Goal: Book appointment/travel/reservation

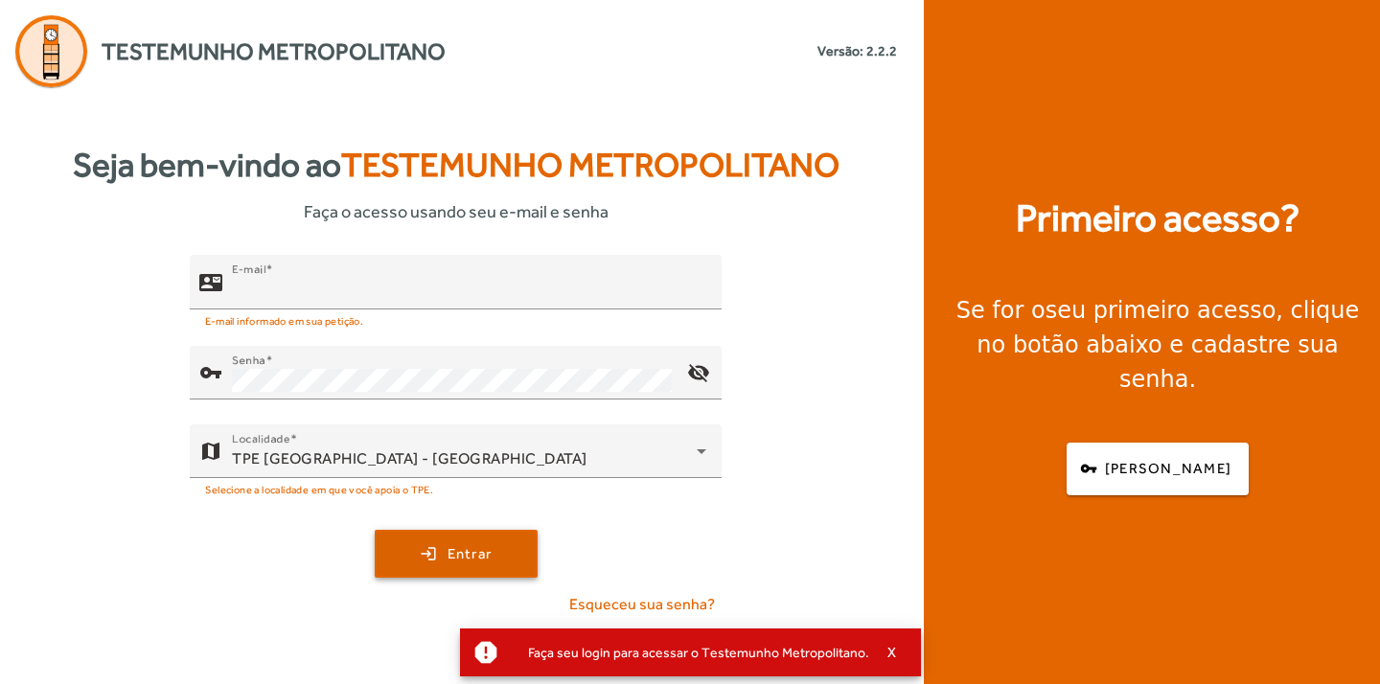
type input "**********"
click at [418, 567] on span "submit" at bounding box center [456, 554] width 159 height 46
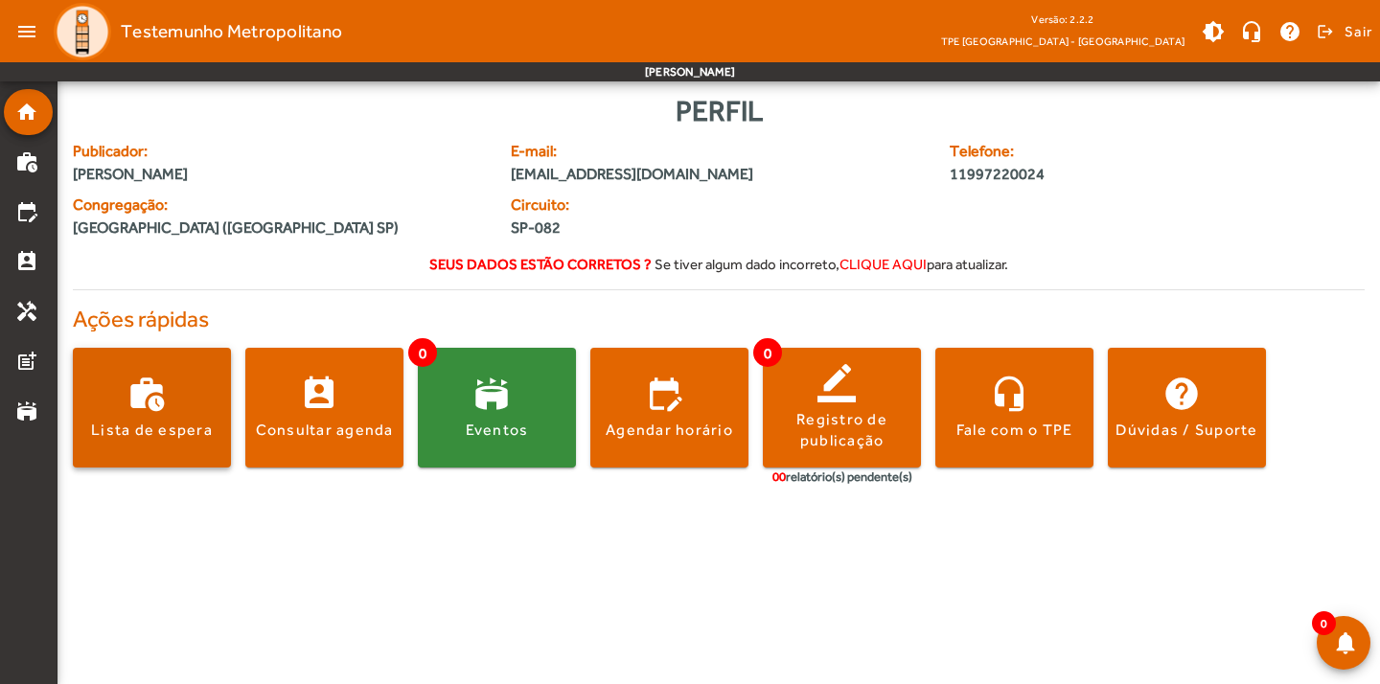
click at [175, 409] on span at bounding box center [152, 408] width 158 height 46
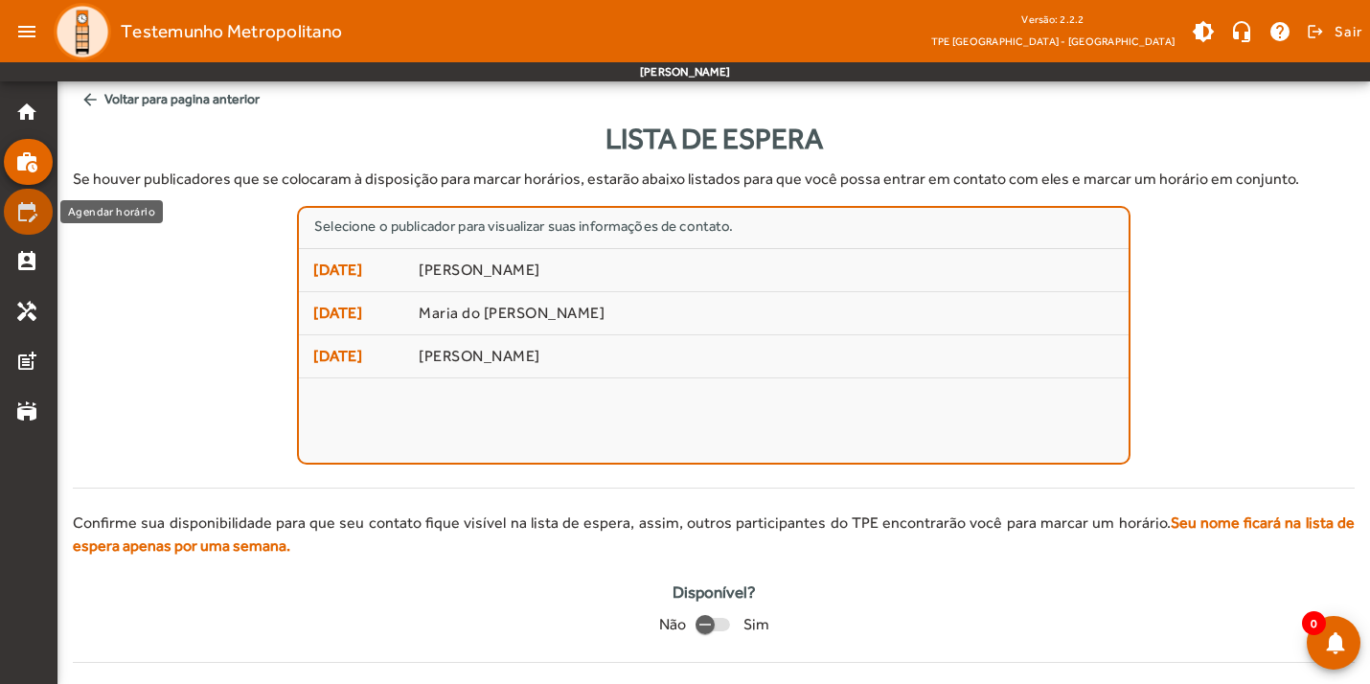
click at [36, 218] on mat-icon "edit_calendar" at bounding box center [26, 211] width 23 height 23
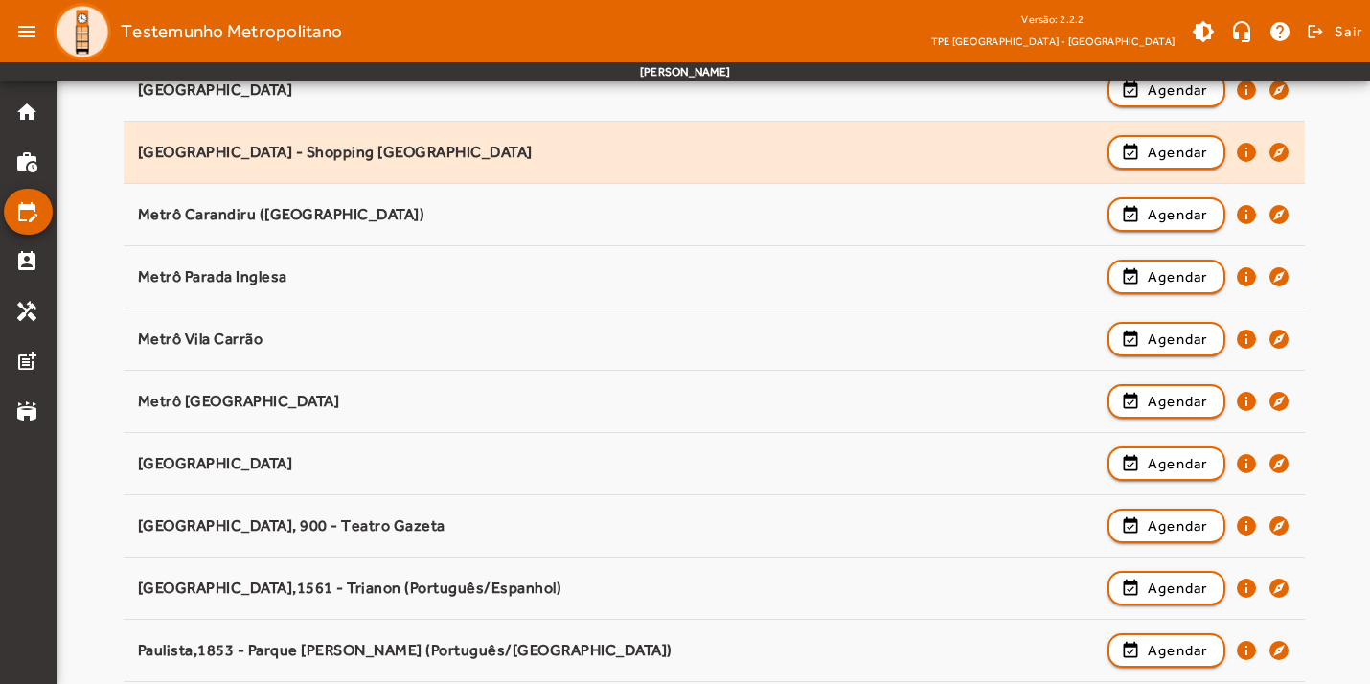
scroll to position [1189, 0]
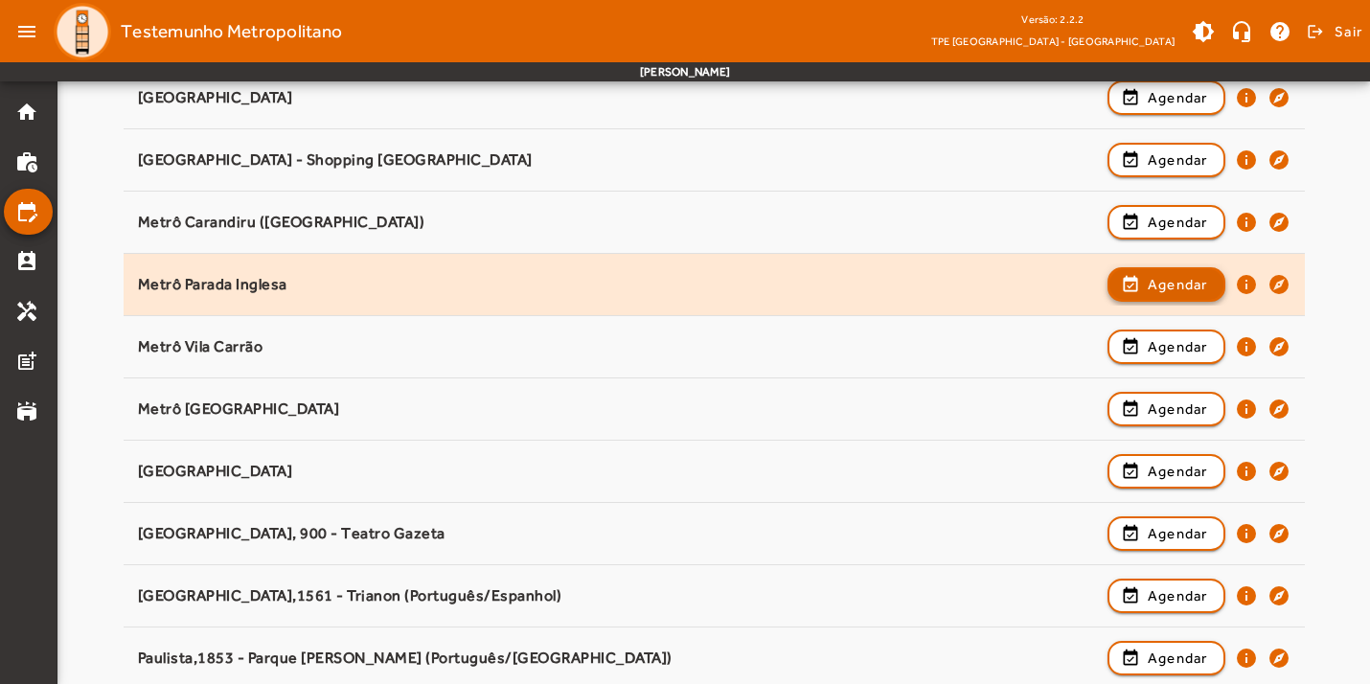
click at [1149, 292] on span "Agendar" at bounding box center [1178, 284] width 60 height 23
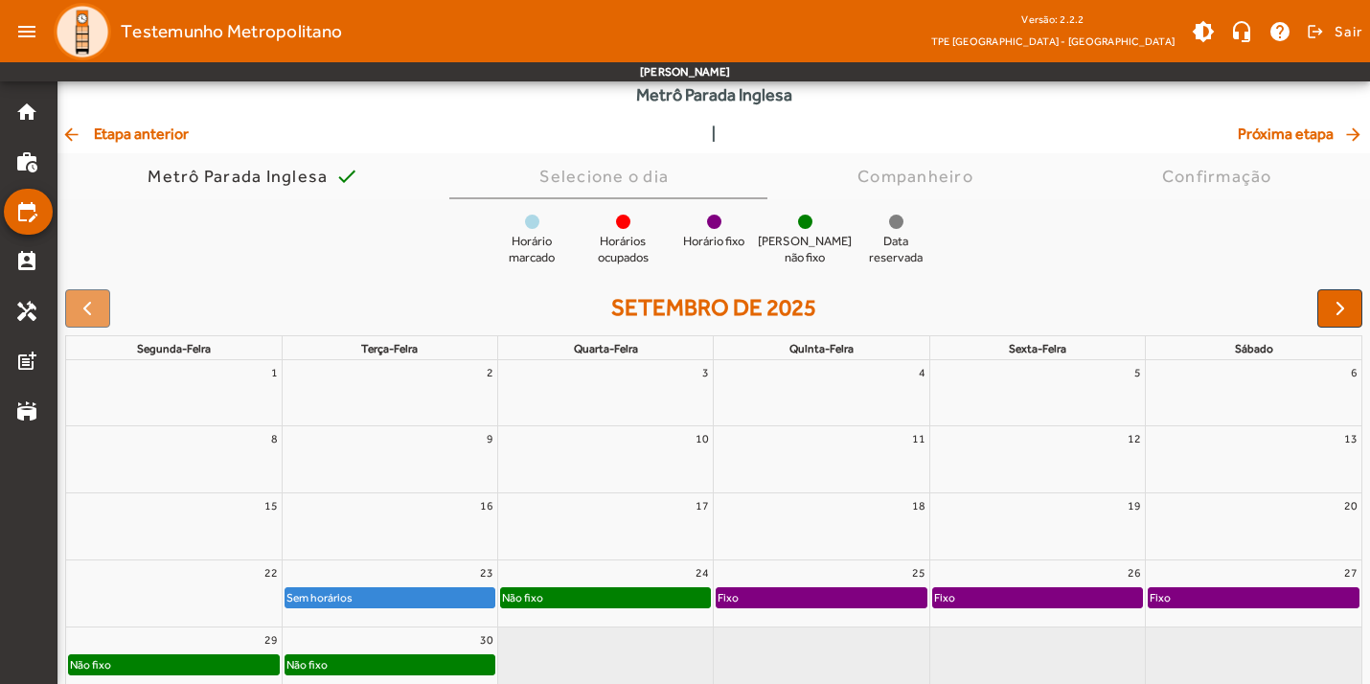
scroll to position [165, 0]
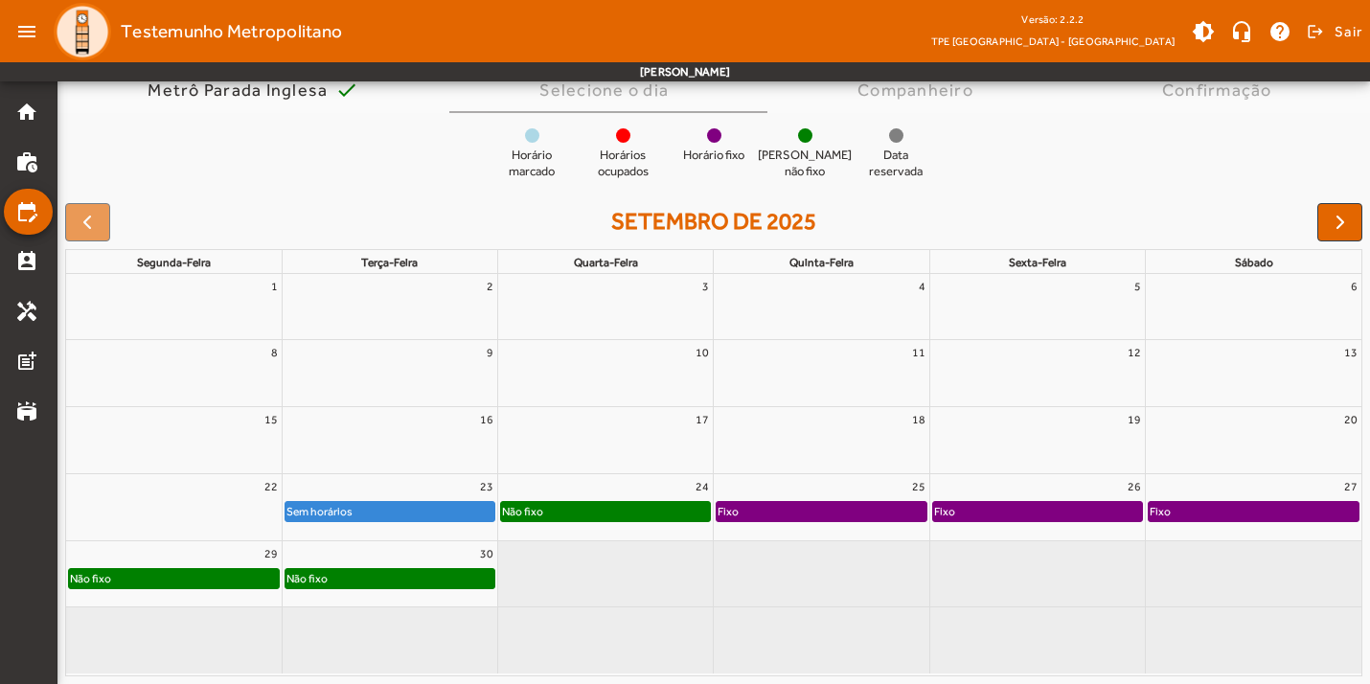
click at [565, 515] on div "Não fixo" at bounding box center [605, 511] width 209 height 19
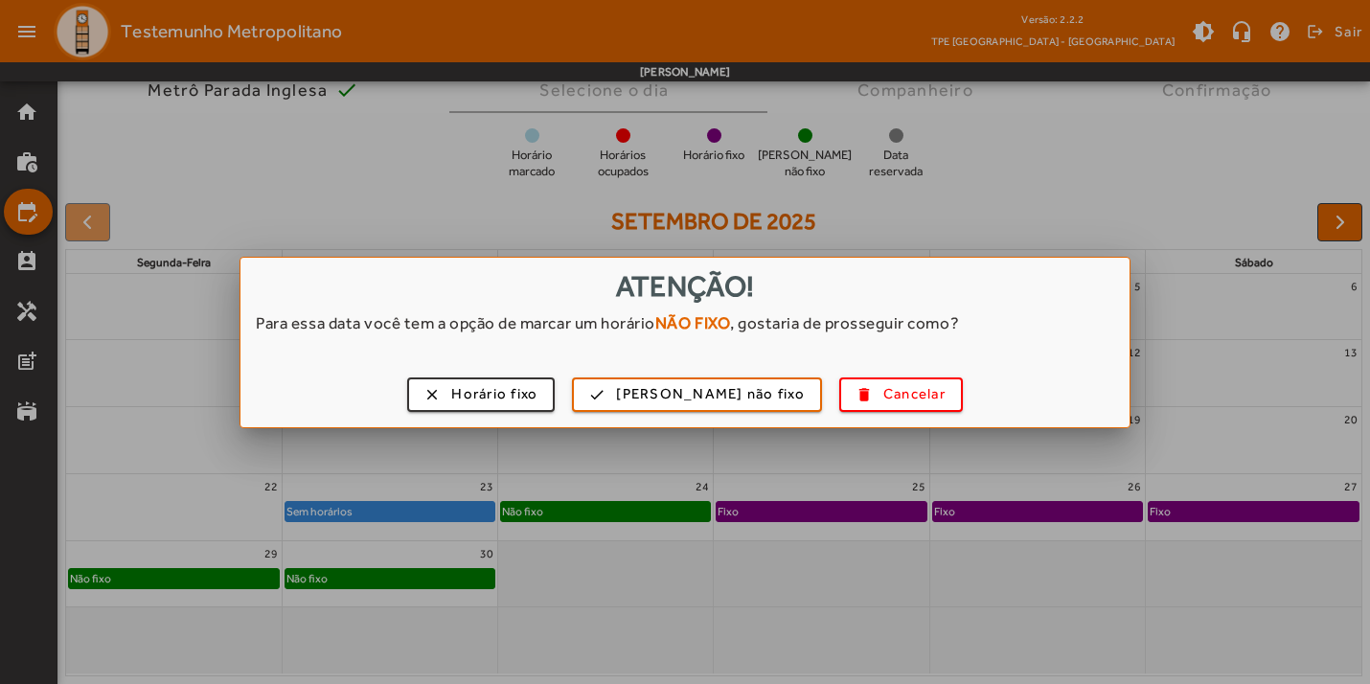
scroll to position [0, 0]
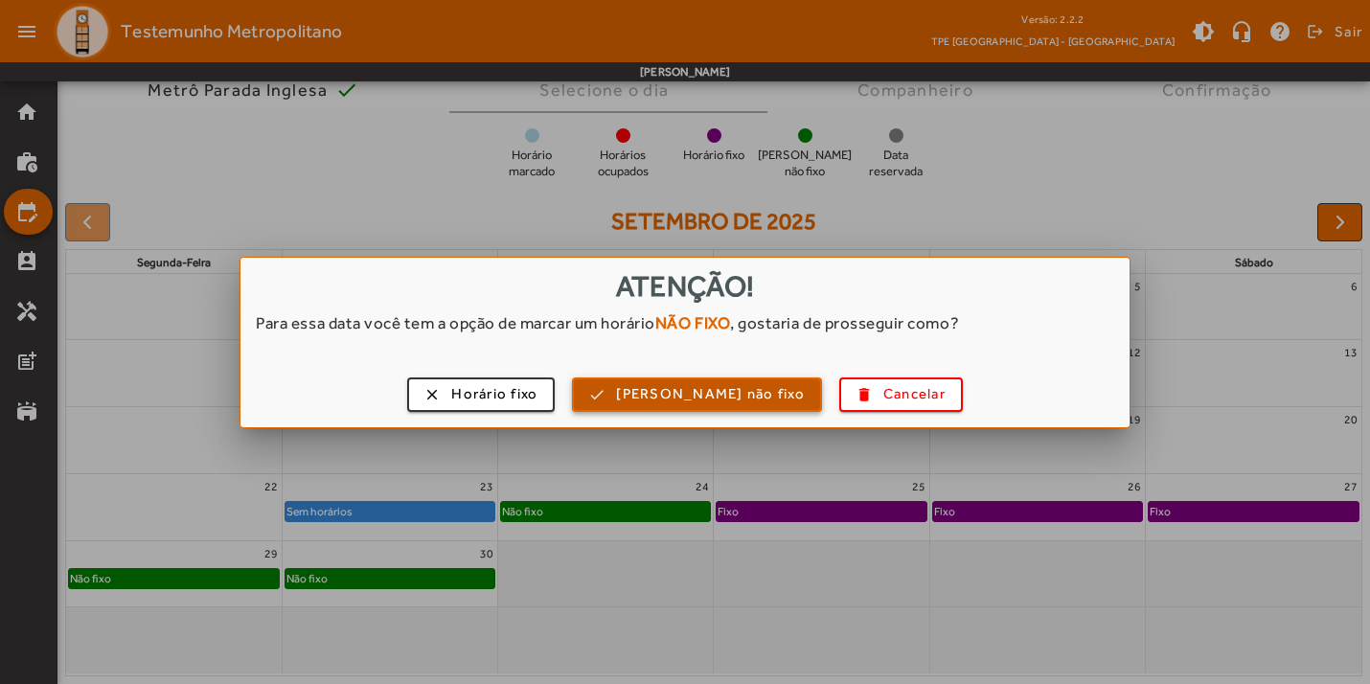
click at [733, 386] on span "[PERSON_NAME] não fixo" at bounding box center [710, 394] width 189 height 22
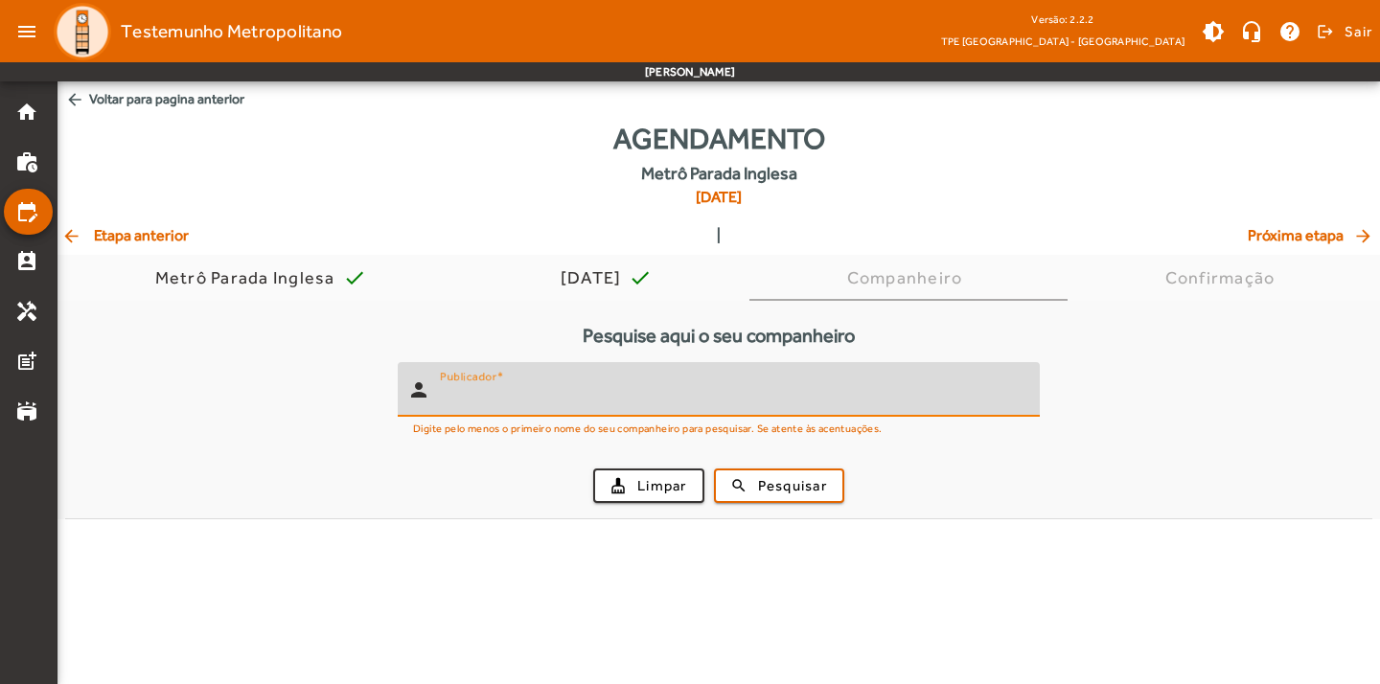
click at [635, 386] on input "Publicador" at bounding box center [732, 397] width 585 height 23
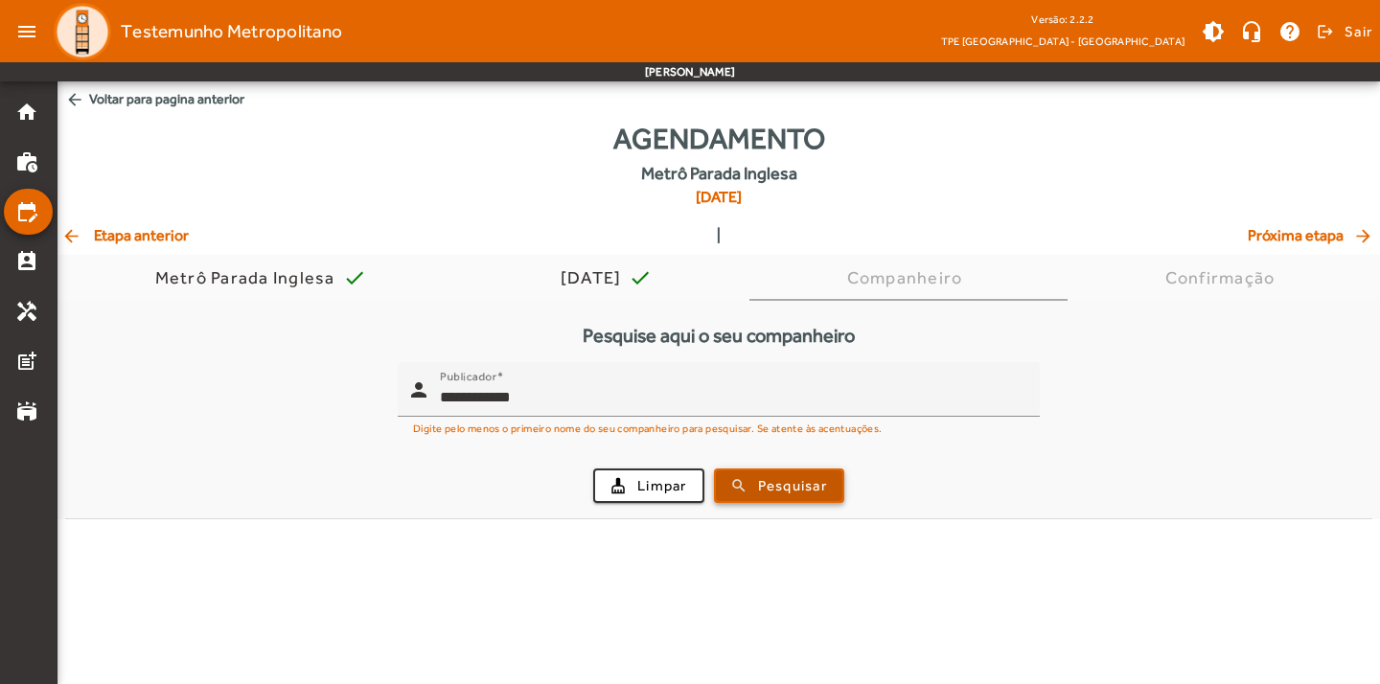
click at [772, 501] on button "search Pesquisar" at bounding box center [779, 486] width 130 height 34
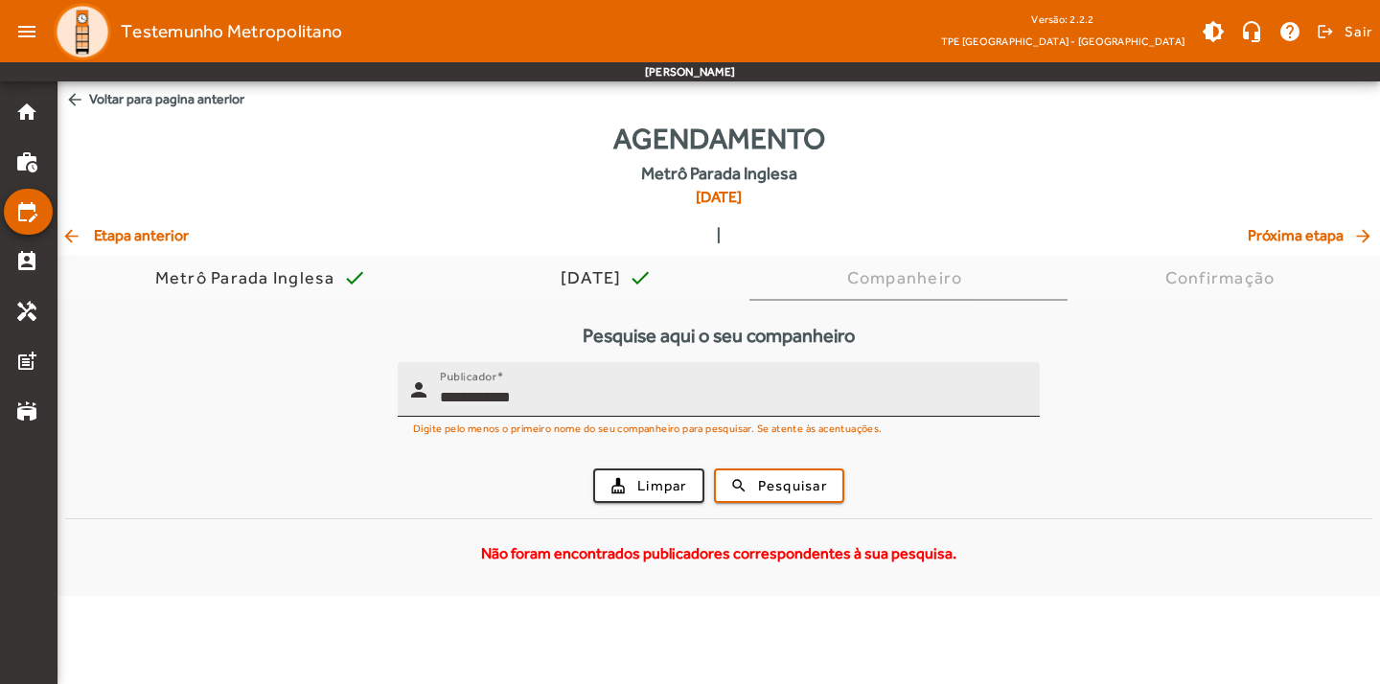
click at [604, 394] on input "**********" at bounding box center [732, 397] width 585 height 23
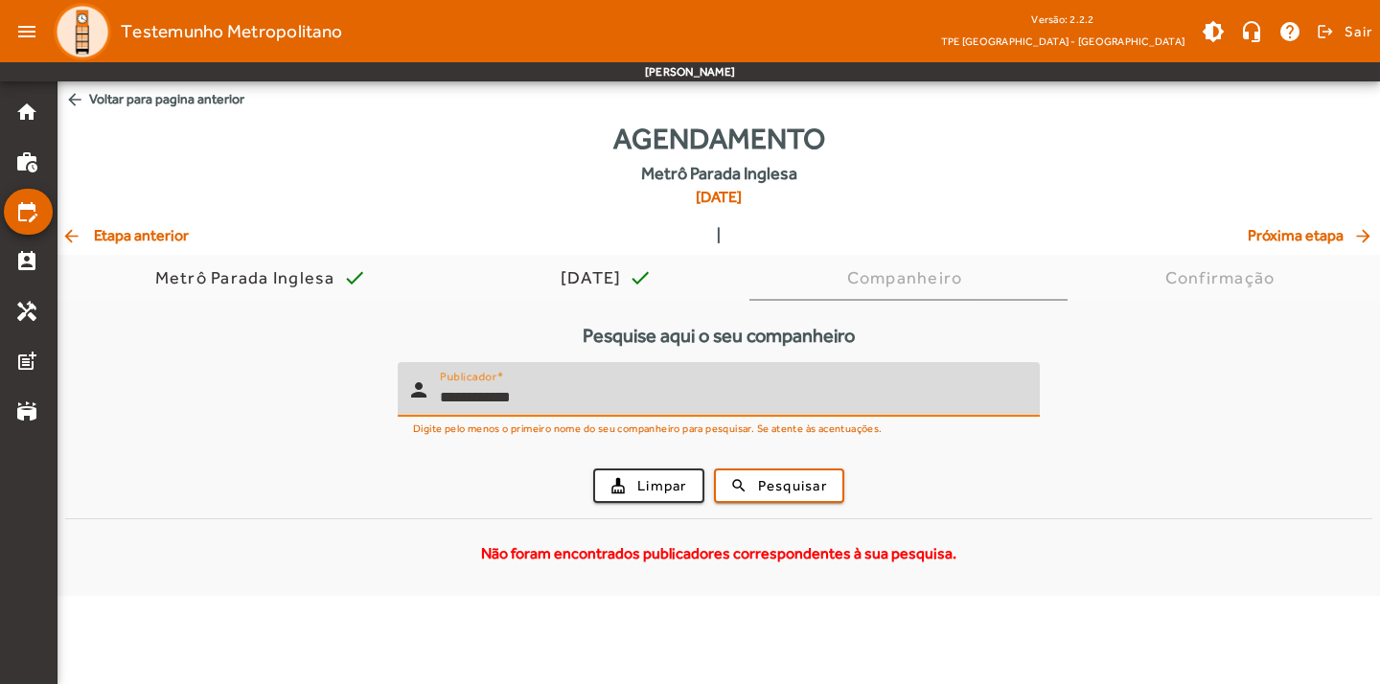
click at [604, 394] on input "**********" at bounding box center [732, 397] width 585 height 23
click at [714, 469] on button "search Pesquisar" at bounding box center [779, 486] width 130 height 34
click at [725, 398] on input "****" at bounding box center [732, 397] width 585 height 23
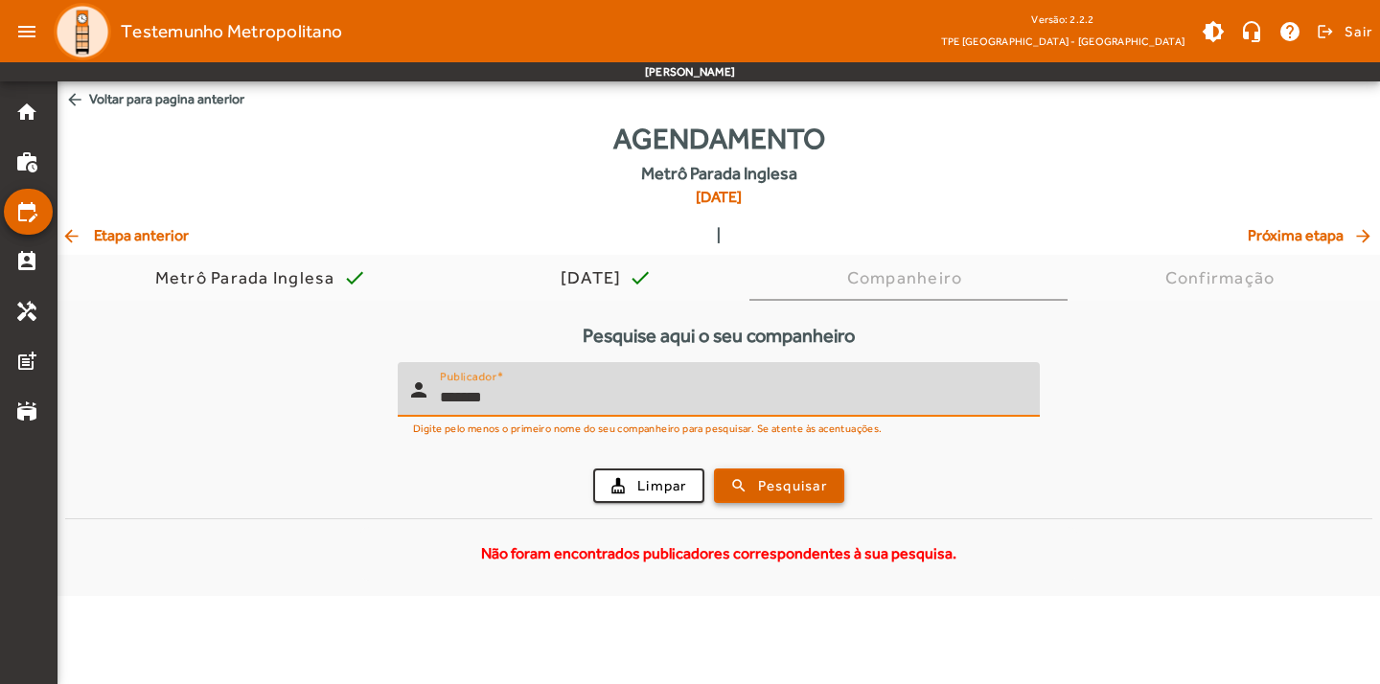
type input "*******"
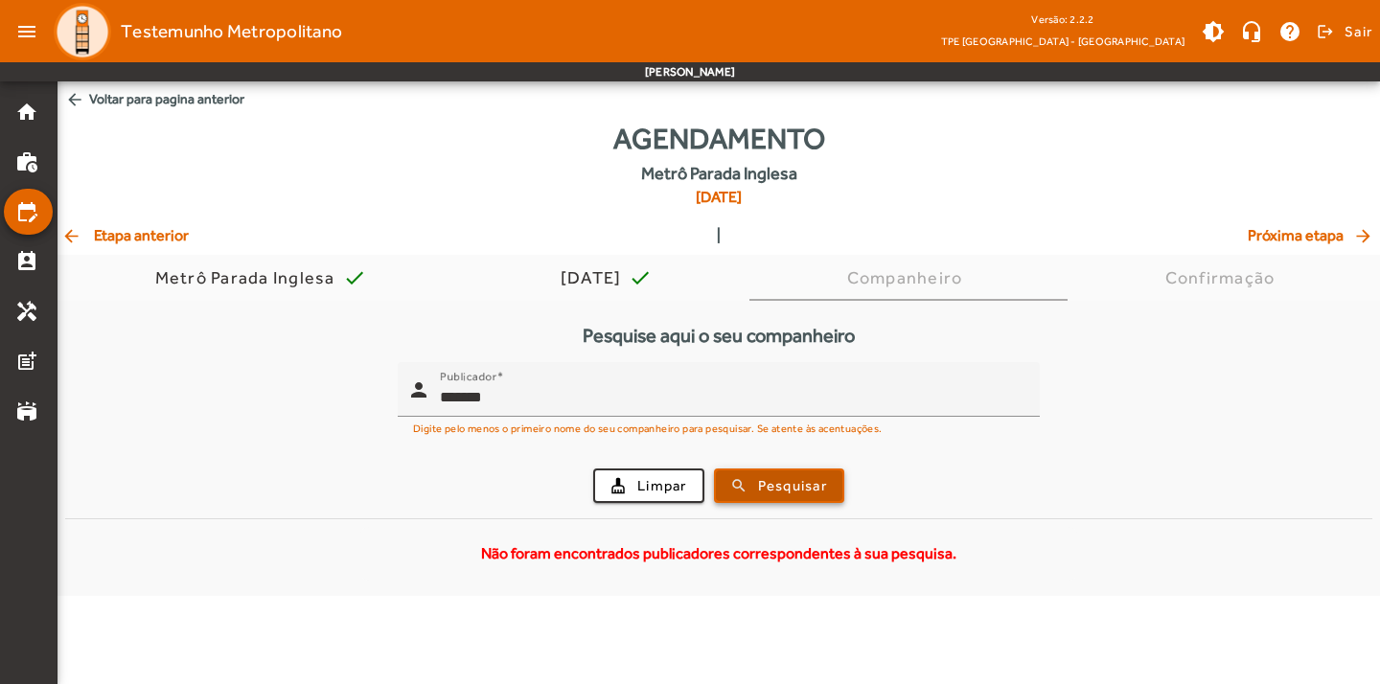
click at [806, 476] on span "Pesquisar" at bounding box center [792, 486] width 69 height 22
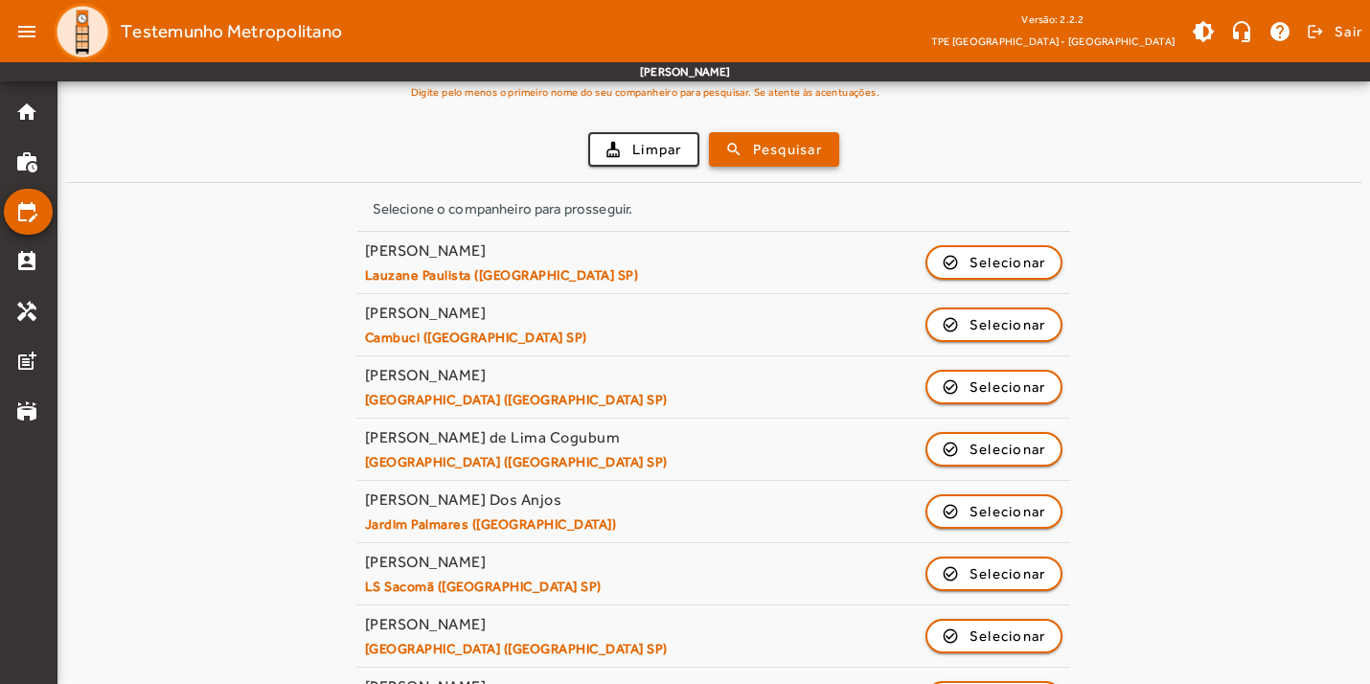
scroll to position [342, 0]
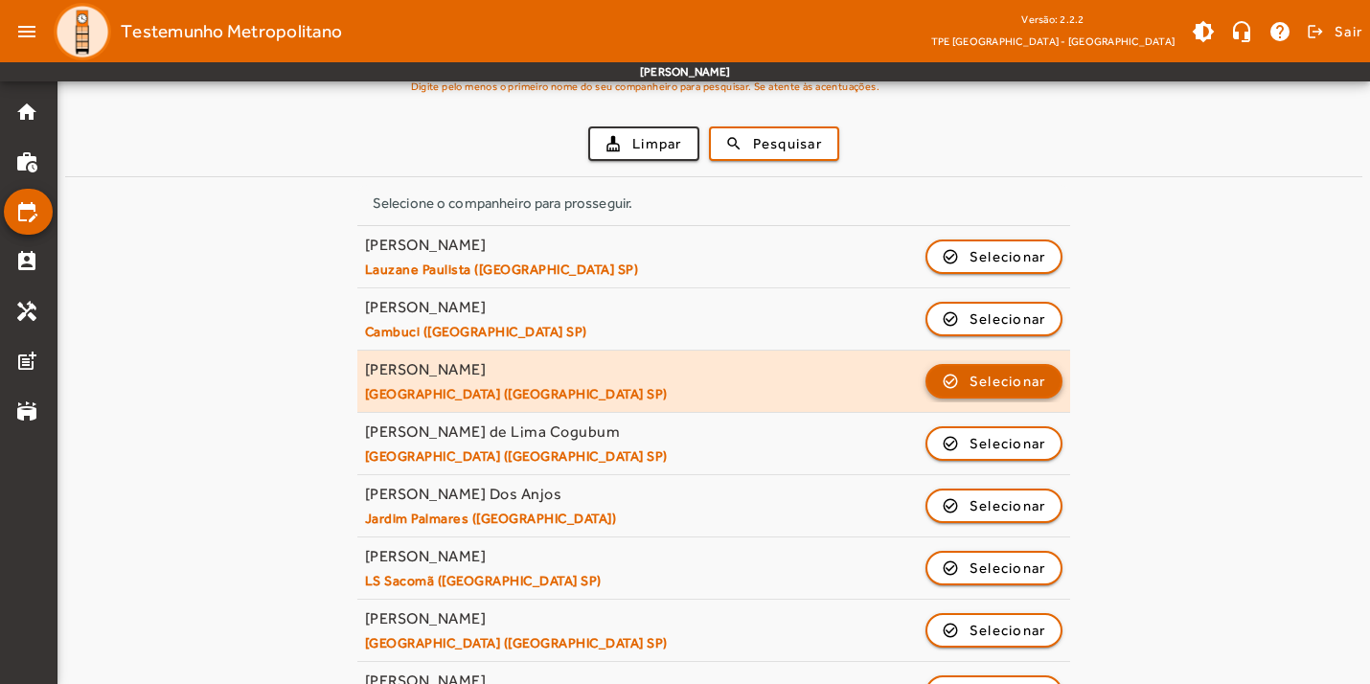
click at [932, 377] on span "button" at bounding box center [995, 381] width 134 height 46
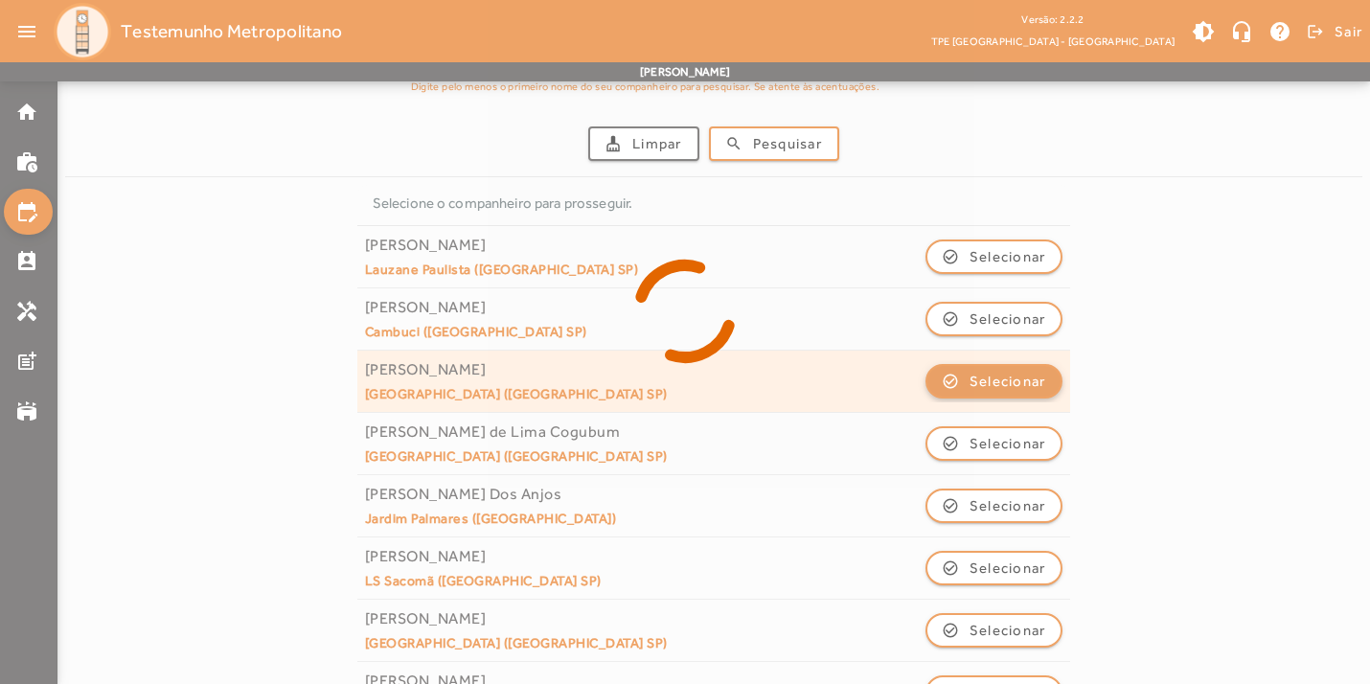
scroll to position [0, 0]
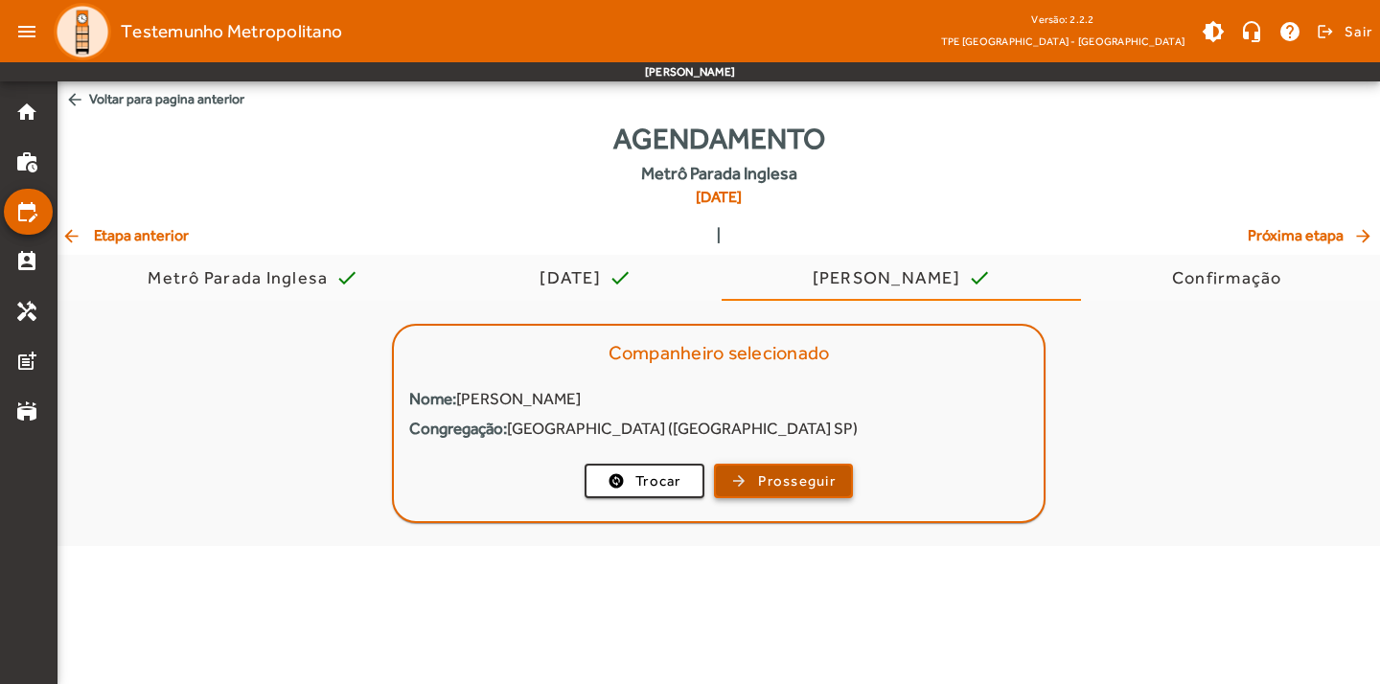
click at [767, 471] on span "Prosseguir" at bounding box center [797, 482] width 78 height 22
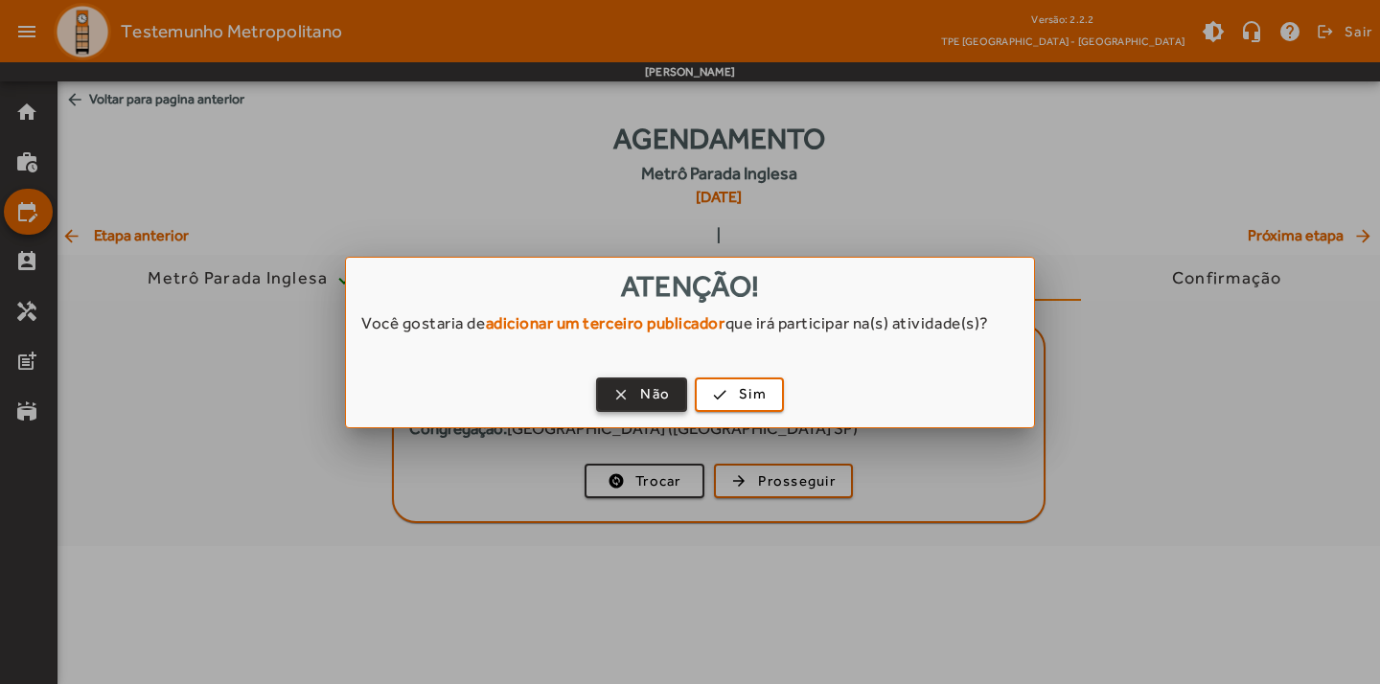
click at [642, 385] on span "Não" at bounding box center [655, 394] width 30 height 22
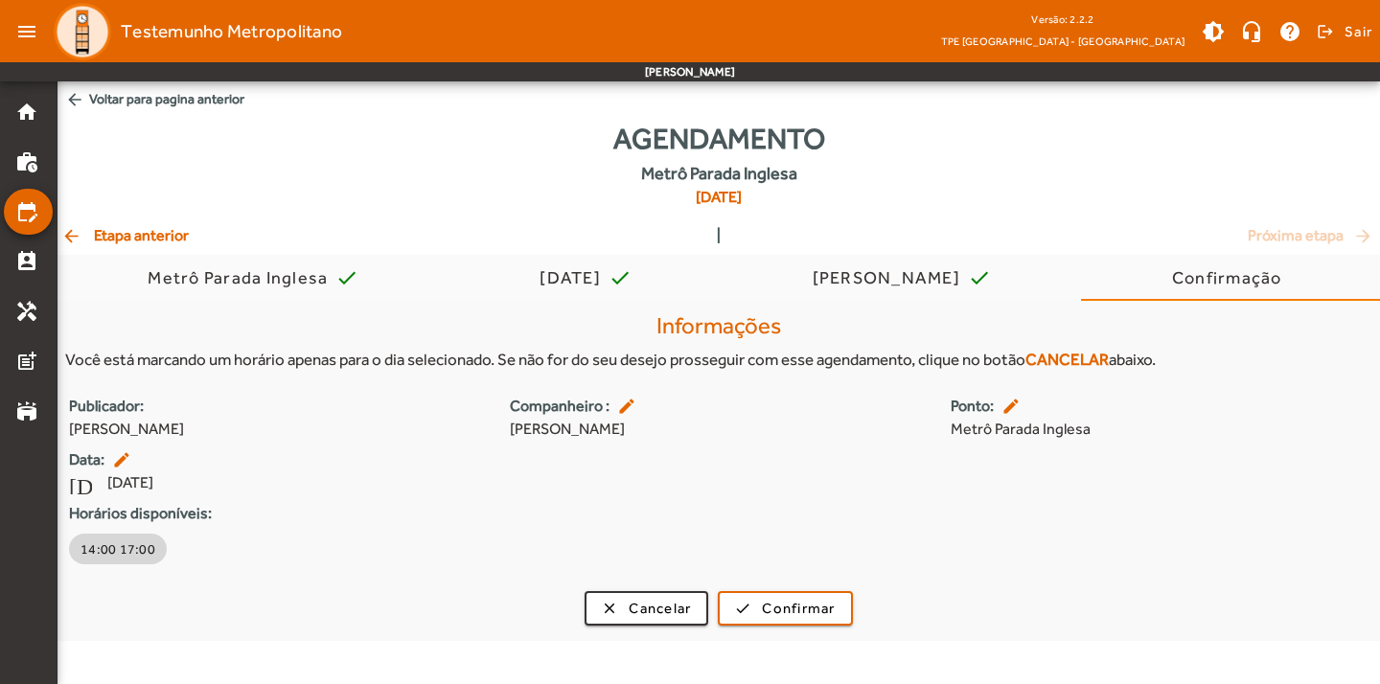
click at [142, 554] on span "14:00 17:00" at bounding box center [117, 548] width 75 height 19
click at [142, 554] on span "14:00 17:00" at bounding box center [144, 548] width 75 height 19
click at [142, 554] on span "14:00 17:00" at bounding box center [117, 548] width 75 height 19
click at [617, 402] on mat-icon "edit" at bounding box center [628, 406] width 23 height 19
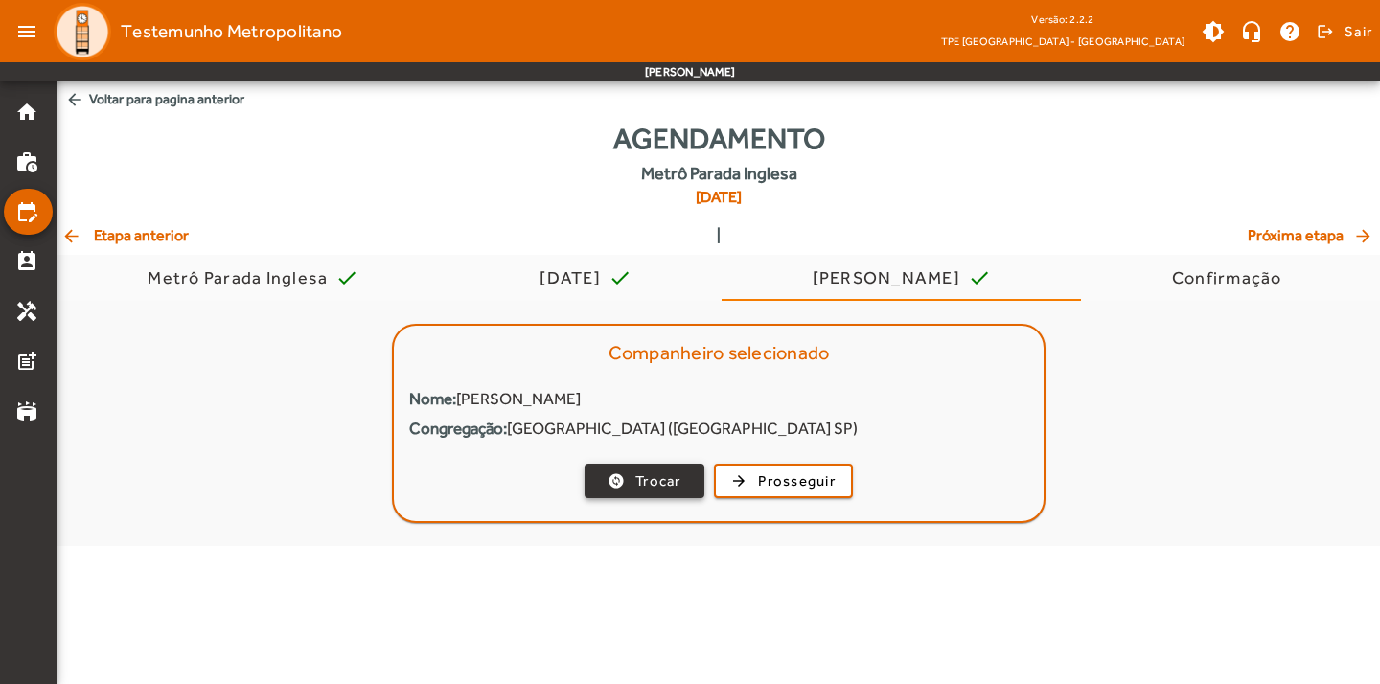
click at [627, 471] on span "button" at bounding box center [644, 481] width 116 height 46
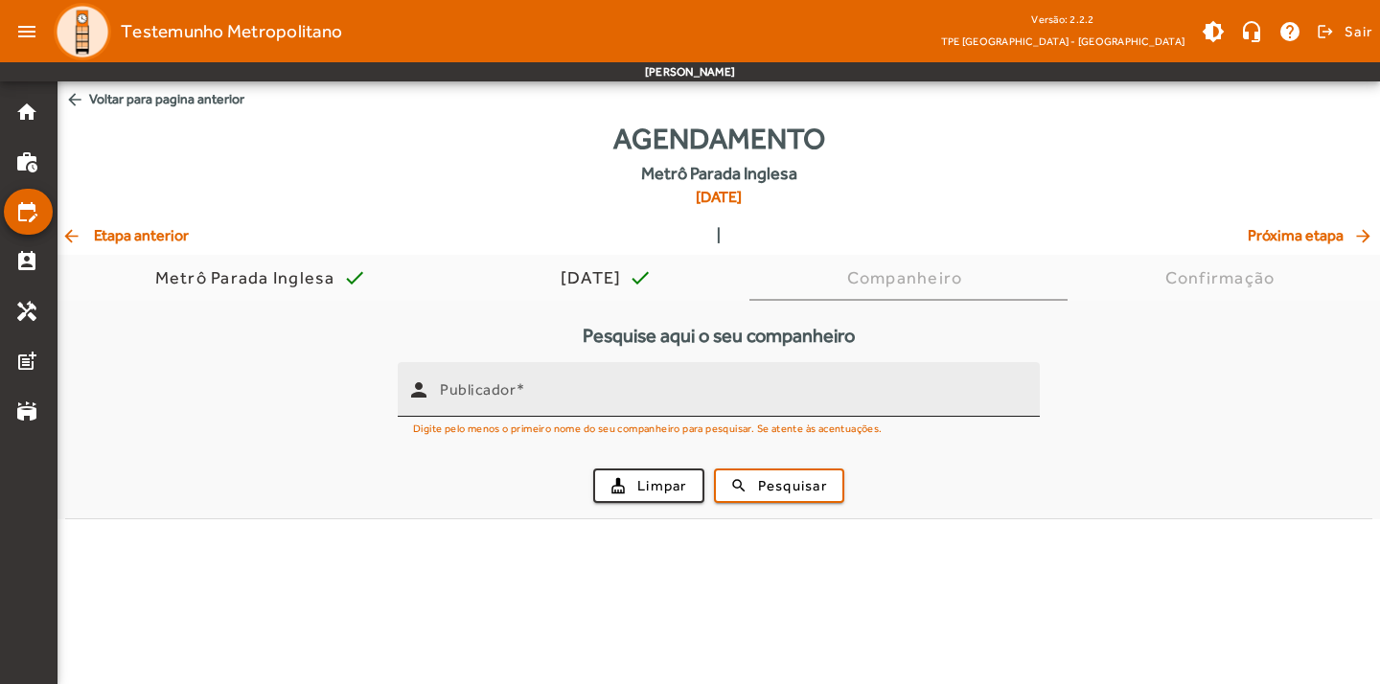
click at [620, 408] on div "Publicador" at bounding box center [732, 389] width 585 height 55
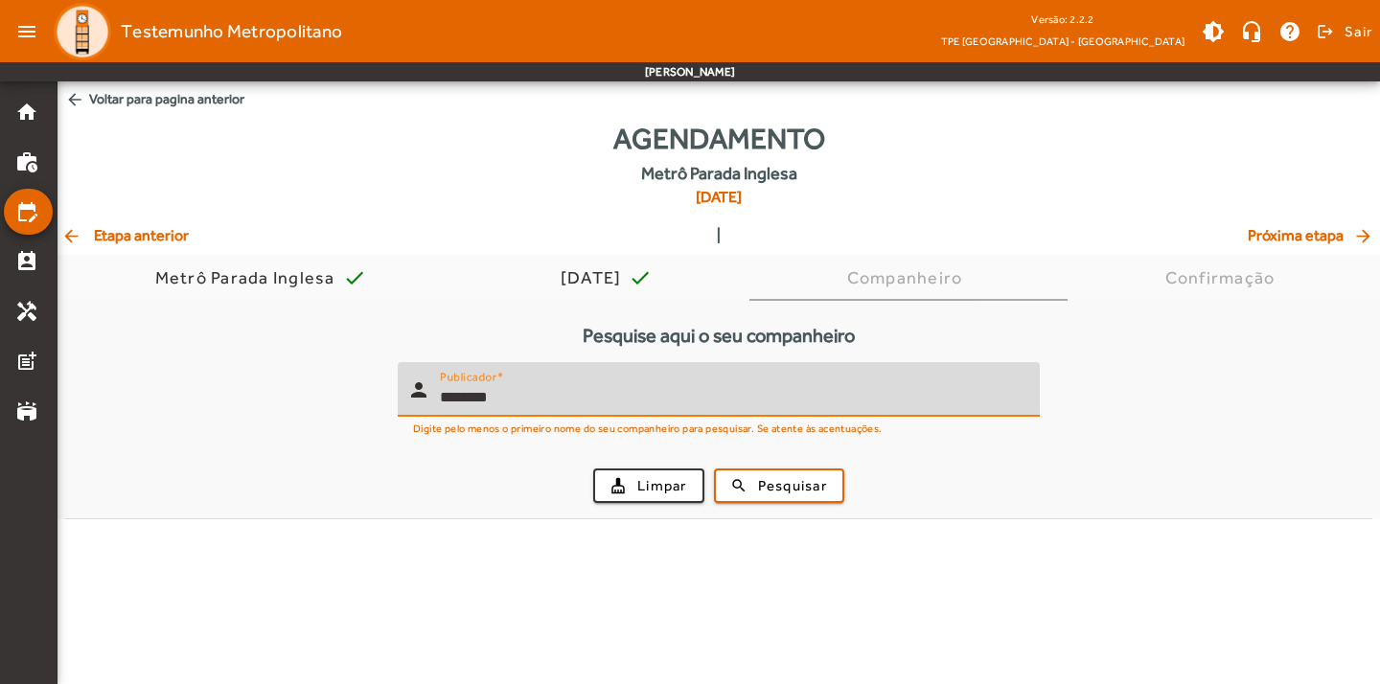
type input "*******"
click at [714, 469] on button "search Pesquisar" at bounding box center [779, 486] width 130 height 34
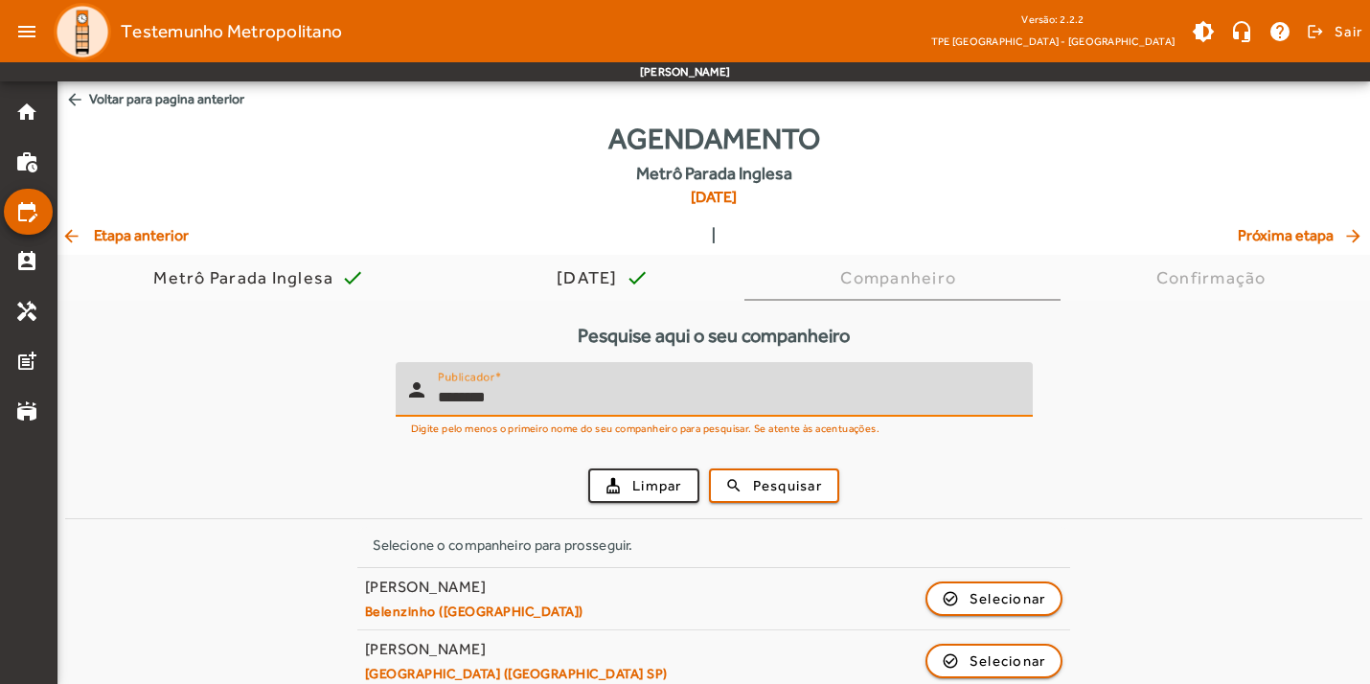
scroll to position [23, 0]
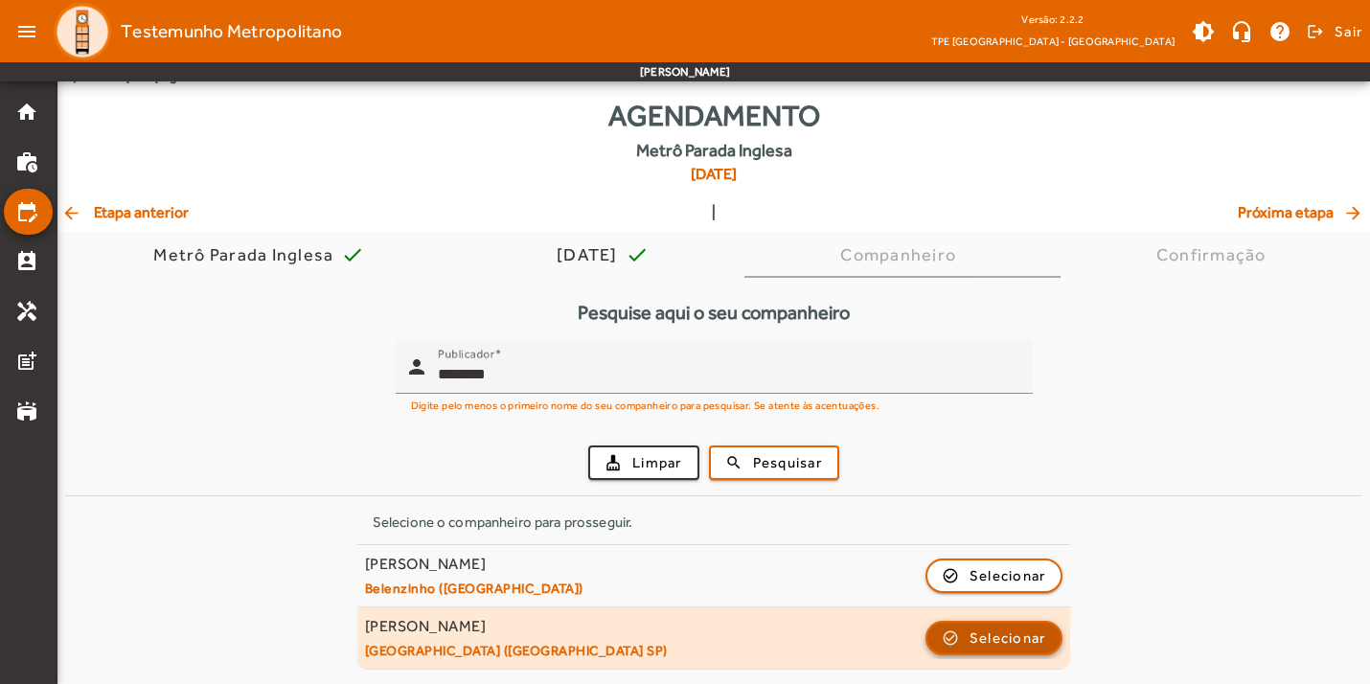
click at [1029, 647] on span "Selecionar" at bounding box center [1008, 638] width 77 height 23
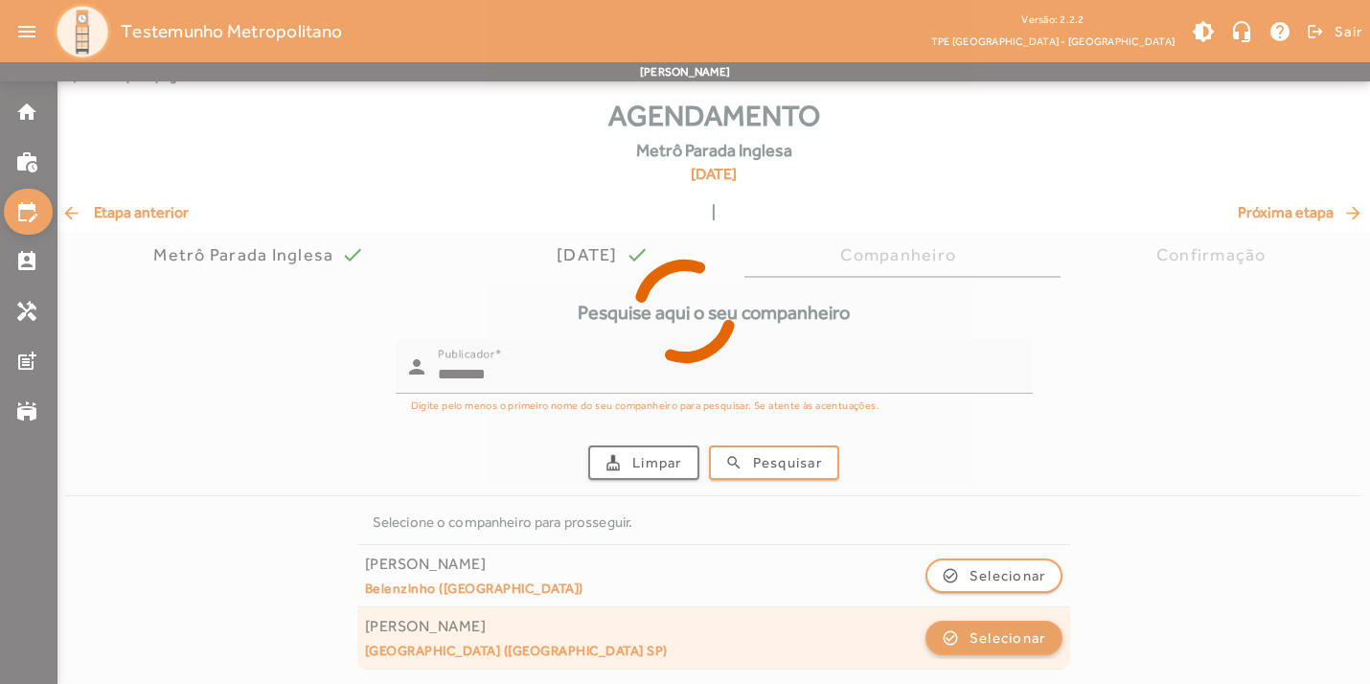
scroll to position [0, 0]
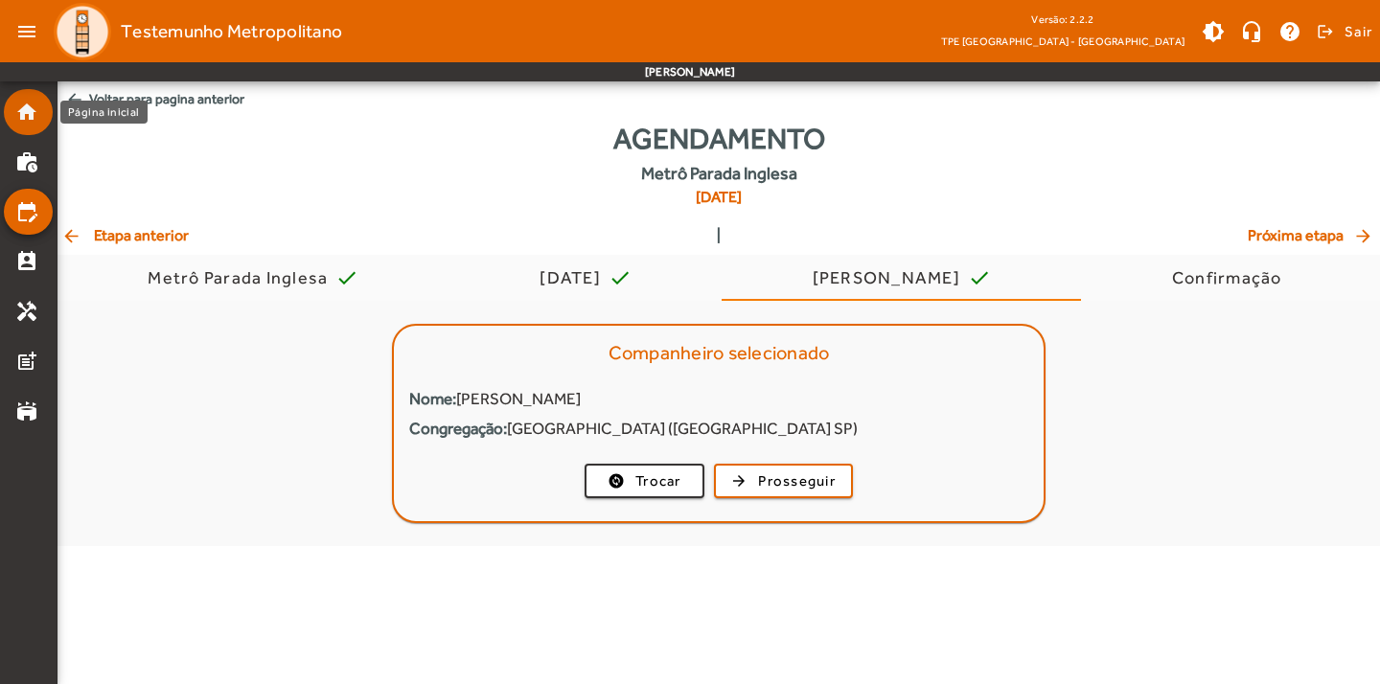
click at [33, 125] on mat-list-item "home" at bounding box center [28, 112] width 49 height 46
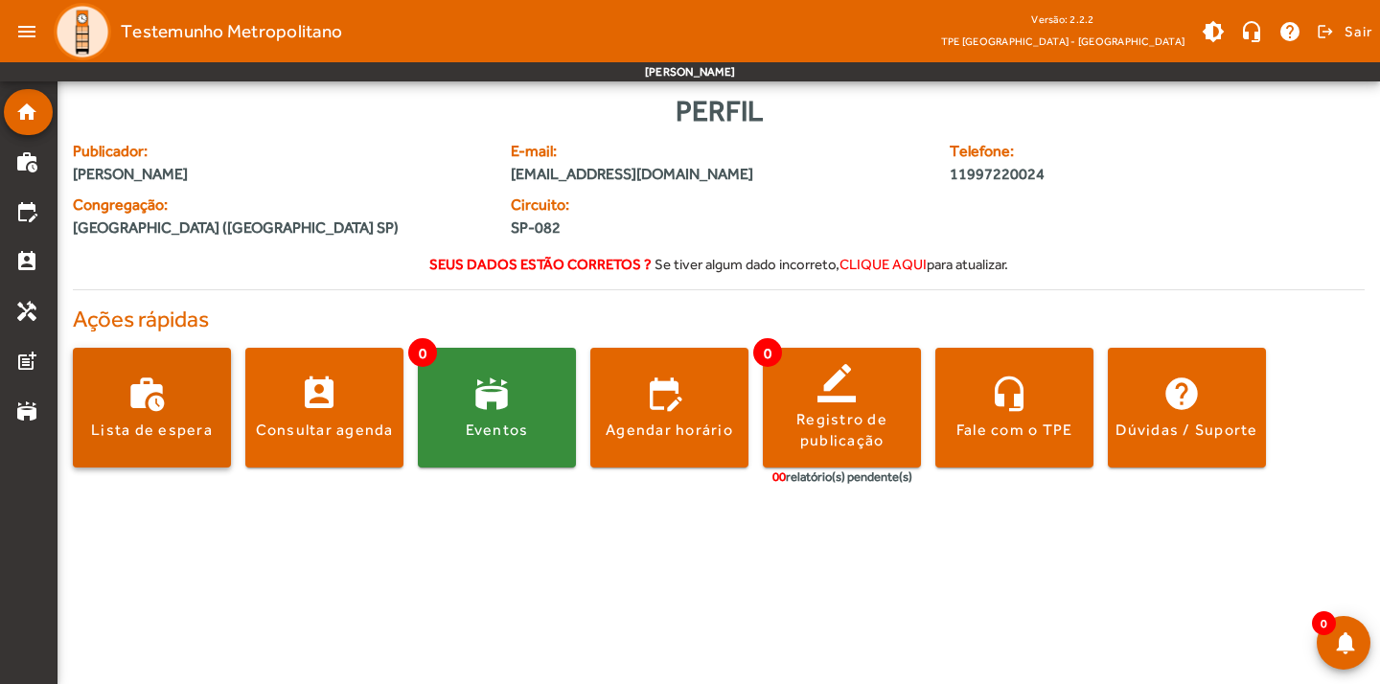
click at [129, 376] on span at bounding box center [152, 408] width 158 height 120
